Goal: Task Accomplishment & Management: Use online tool/utility

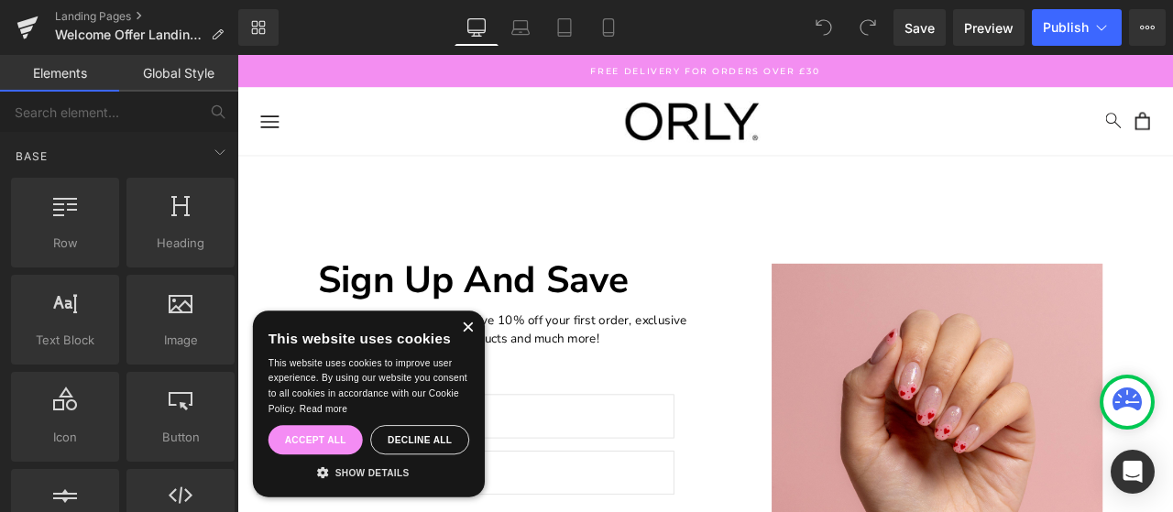
click at [508, 381] on div "×" at bounding box center [510, 378] width 14 height 14
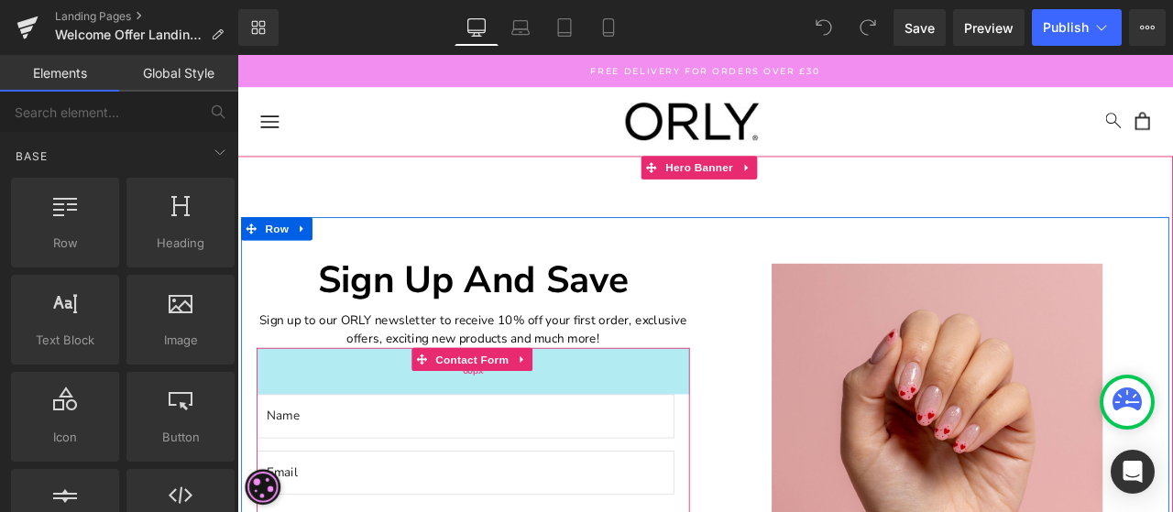
click at [719, 432] on div "60px" at bounding box center [516, 429] width 513 height 55
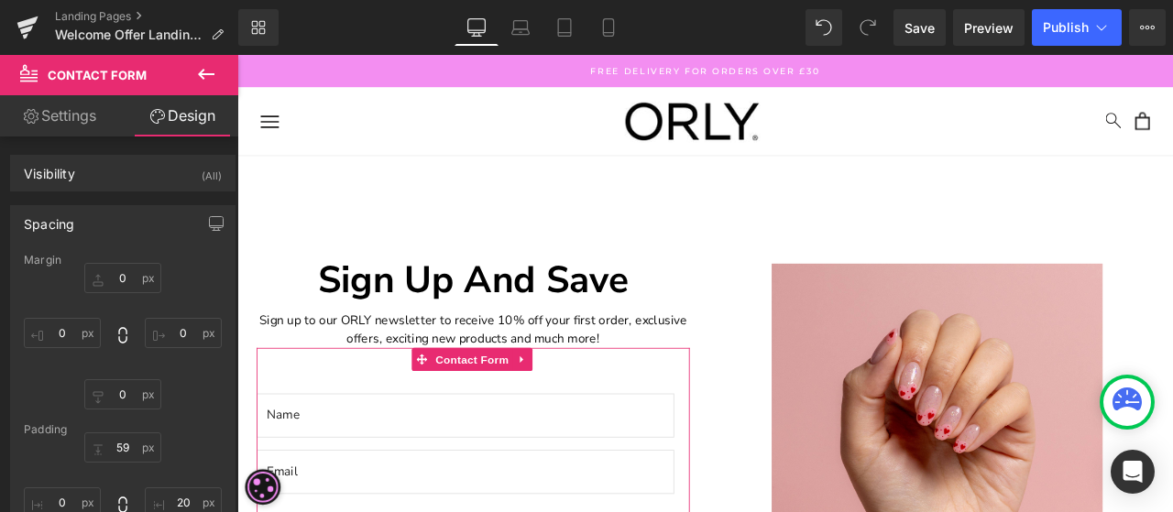
click at [71, 124] on link "Settings" at bounding box center [59, 115] width 119 height 41
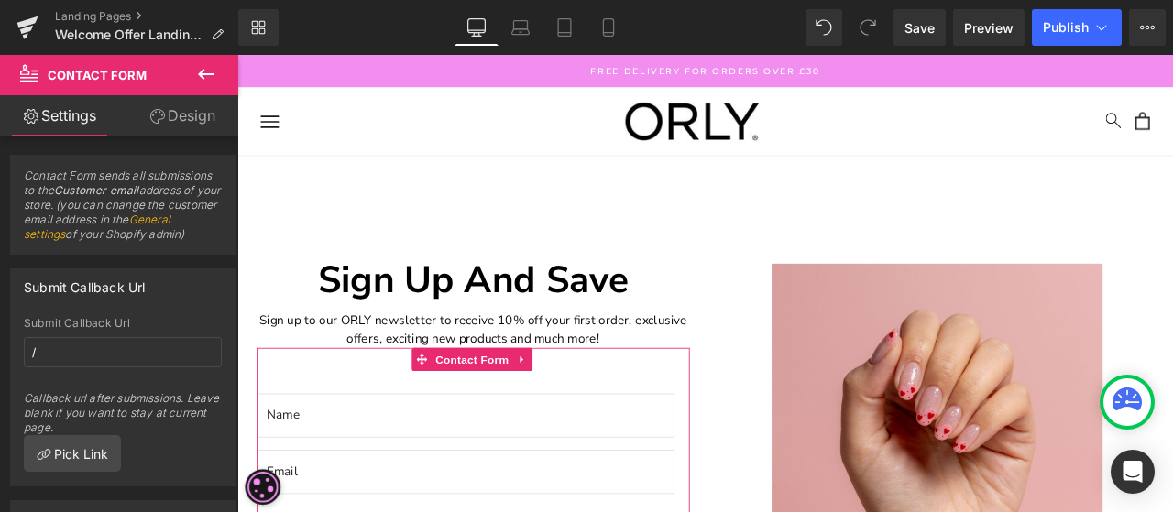
click at [193, 122] on link "Design" at bounding box center [182, 115] width 119 height 41
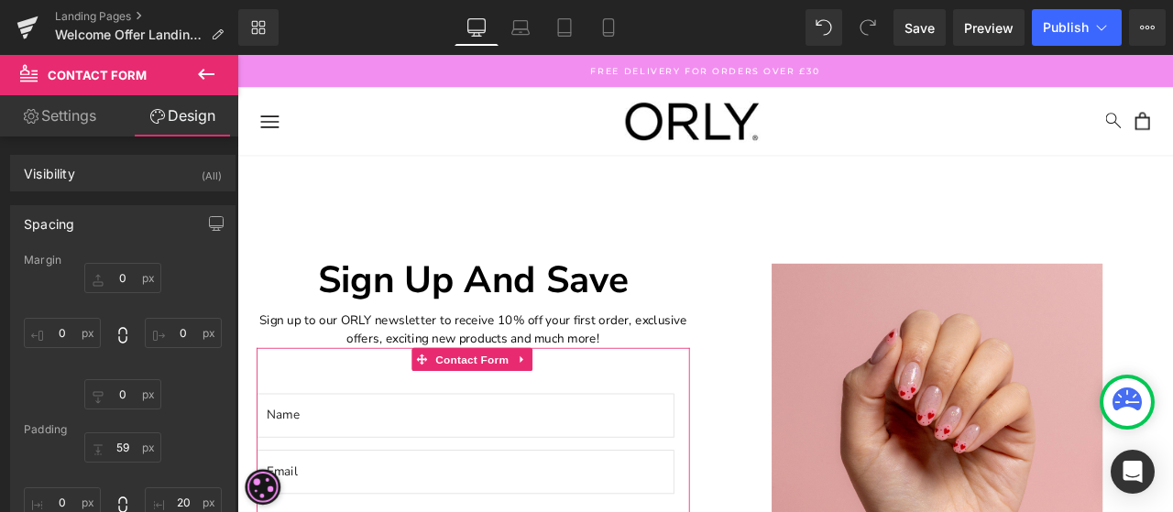
type input "0"
type input "59"
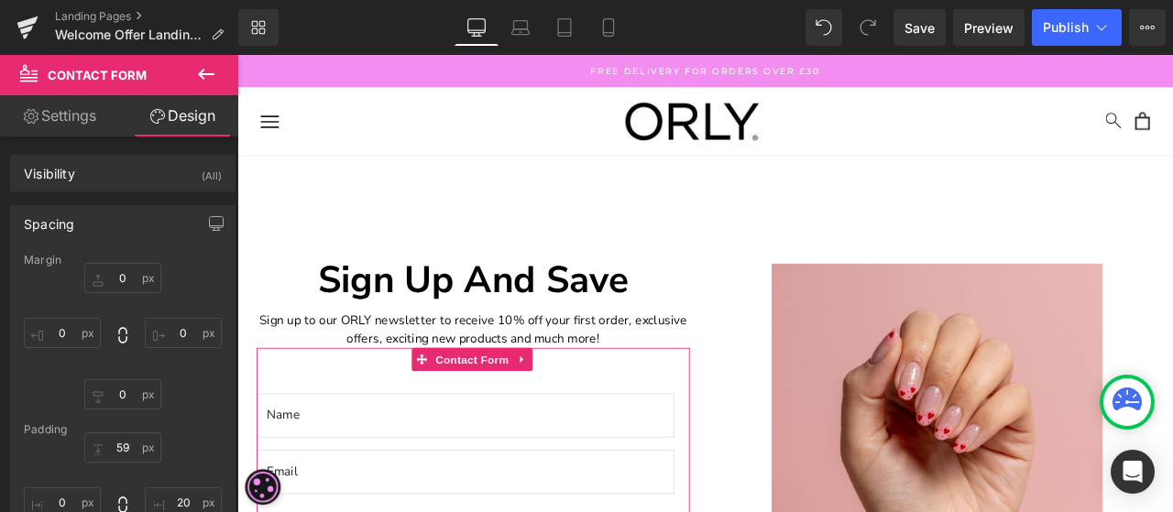
type input "20"
type input "0"
click at [93, 125] on link "Settings" at bounding box center [59, 115] width 119 height 41
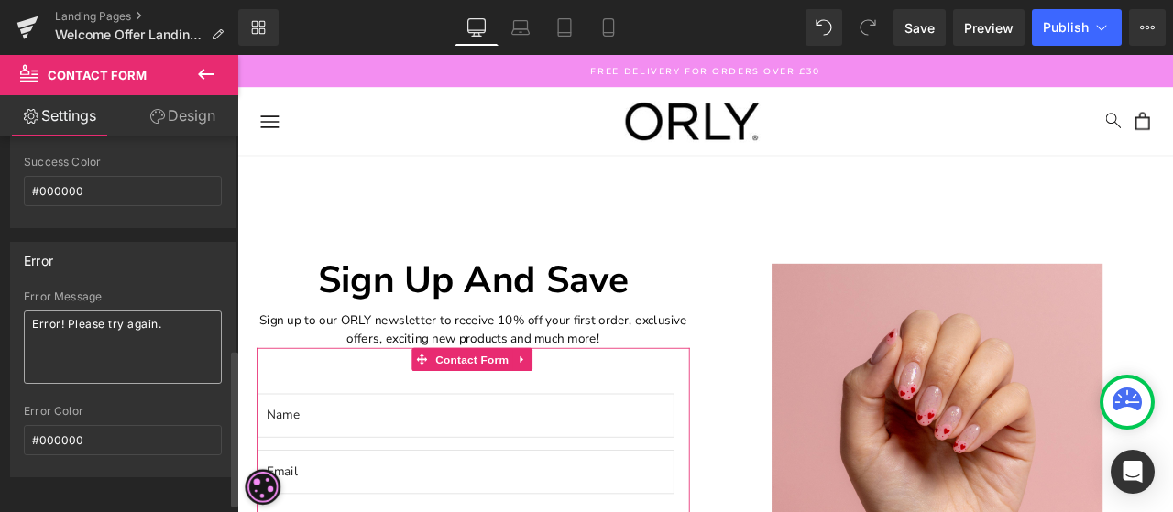
scroll to position [532, 0]
